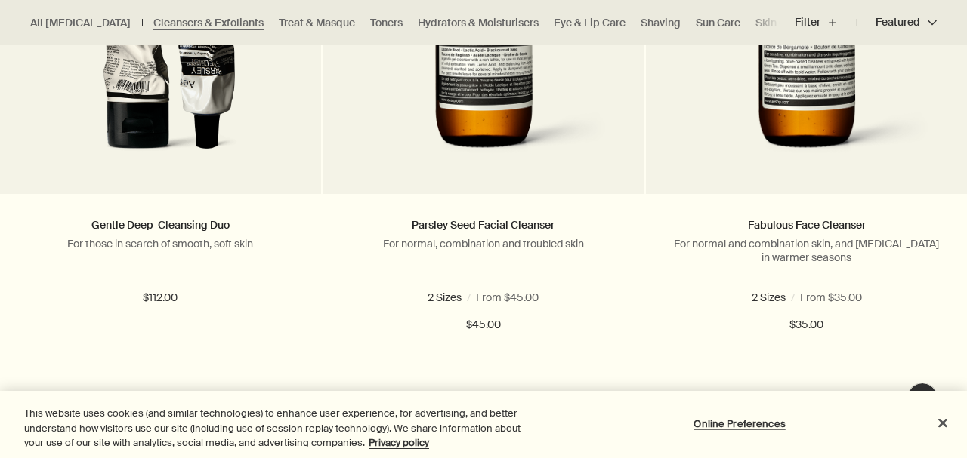
scroll to position [631, 0]
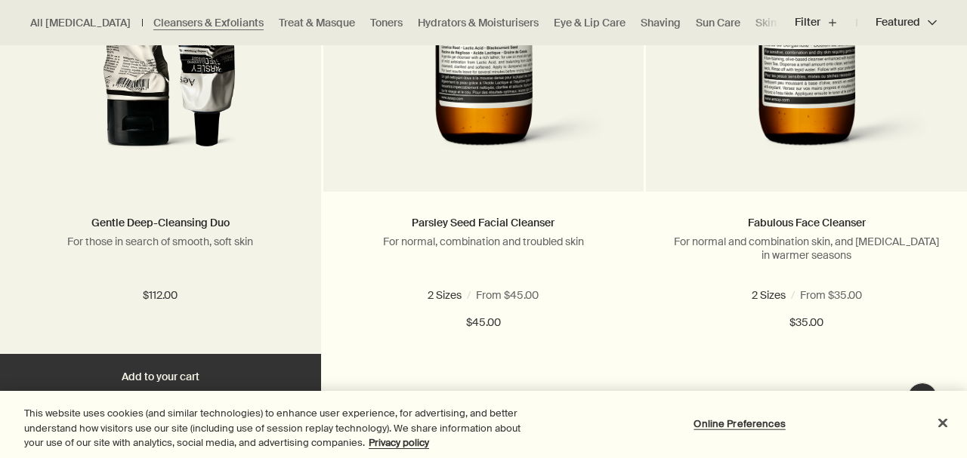
click at [220, 142] on img at bounding box center [160, 29] width 246 height 279
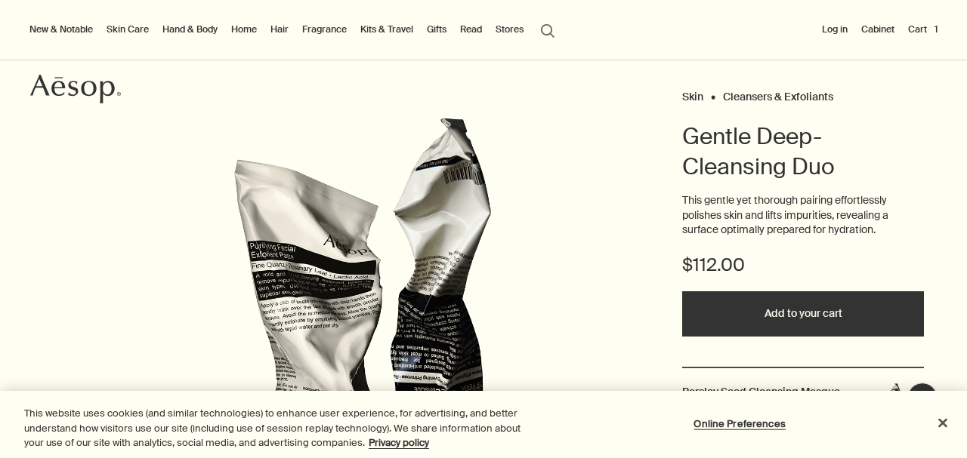
scroll to position [58, 0]
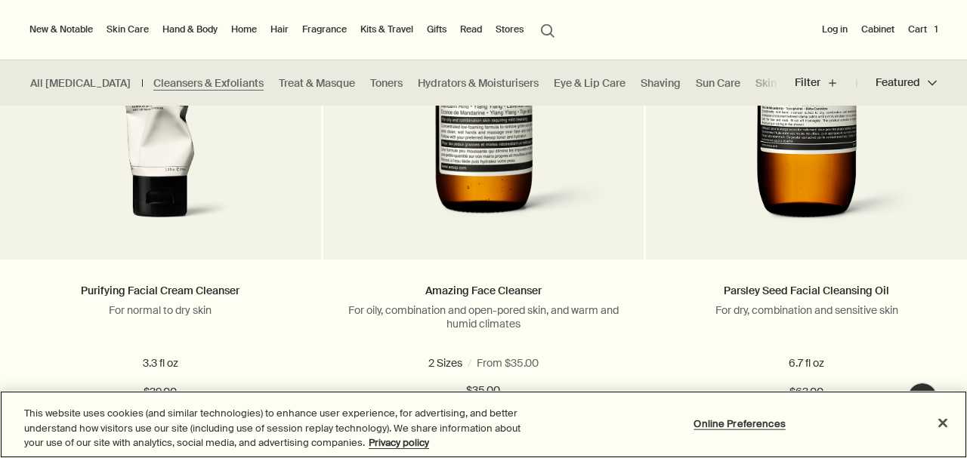
scroll to position [1090, 0]
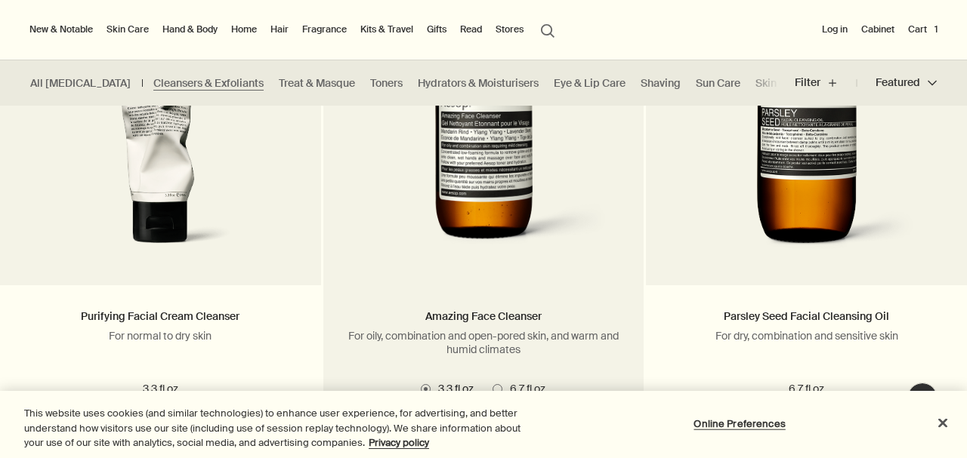
click at [464, 201] on img at bounding box center [483, 122] width 274 height 279
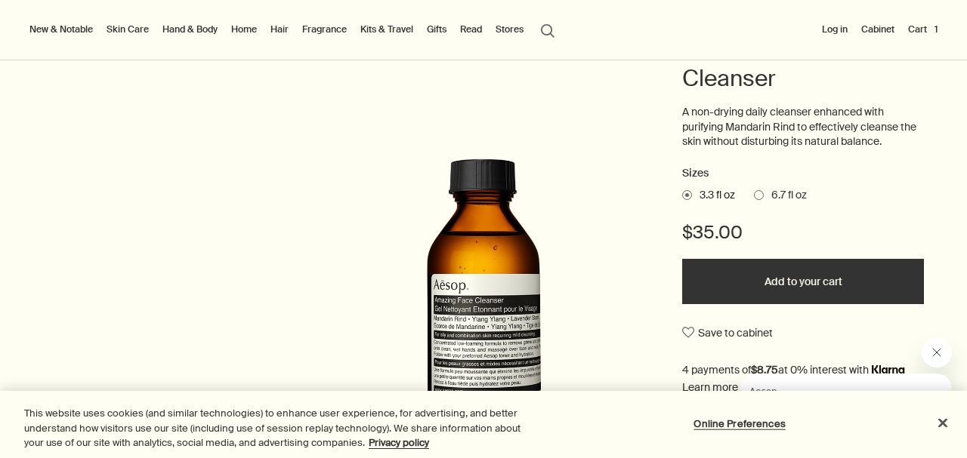
click at [760, 195] on span at bounding box center [759, 195] width 10 height 10
click at [754, 195] on input "6.7 fl oz" at bounding box center [754, 193] width 0 height 10
